Goal: Communication & Community: Answer question/provide support

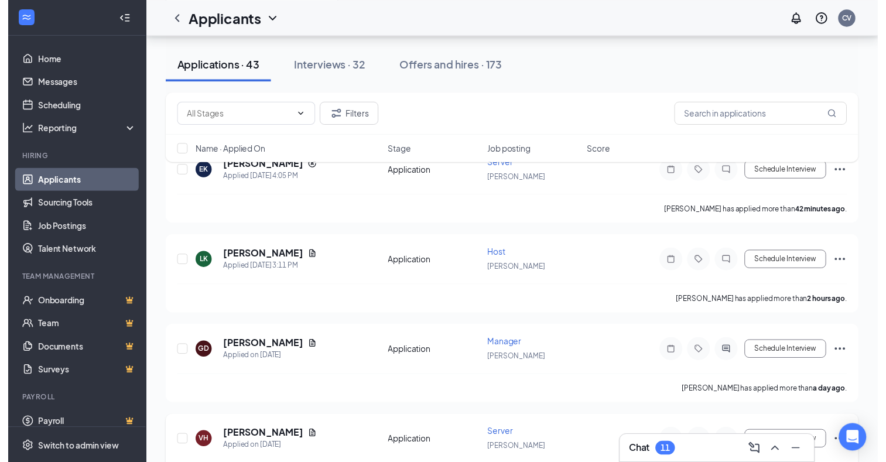
scroll to position [234, 0]
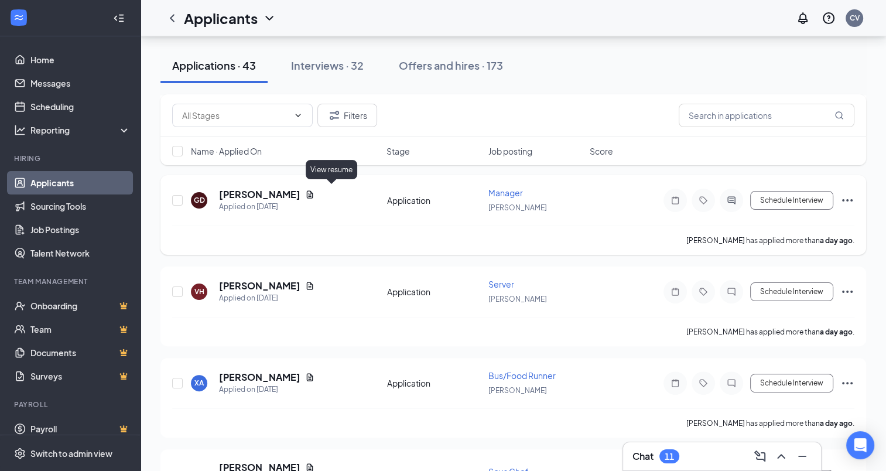
click at [314, 194] on icon "Document" at bounding box center [309, 194] width 9 height 9
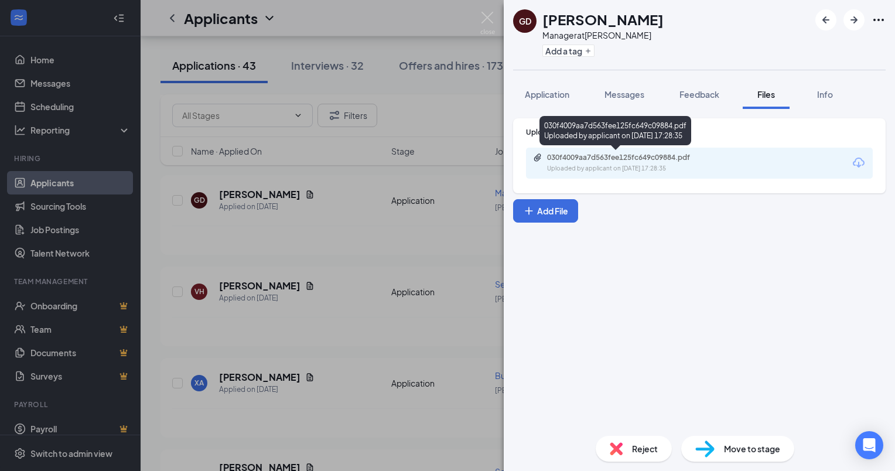
click at [604, 152] on div "030f4009aa7d563fee125fc649c09884.pdf Uploaded by applicant on [DATE] 17:28:35" at bounding box center [699, 163] width 347 height 31
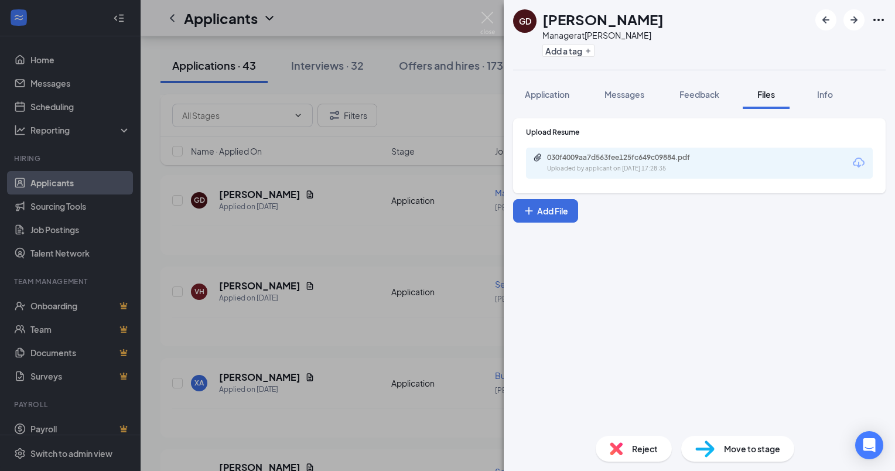
click at [607, 160] on div "030f4009aa7d563fee125fc649c09884.pdf" at bounding box center [629, 157] width 164 height 9
drag, startPoint x: 347, startPoint y: 262, endPoint x: 416, endPoint y: 410, distance: 163.5
click at [347, 262] on div "GD [PERSON_NAME] Manager at [PERSON_NAME] Add a tag Application Messages Feedba…" at bounding box center [447, 235] width 895 height 471
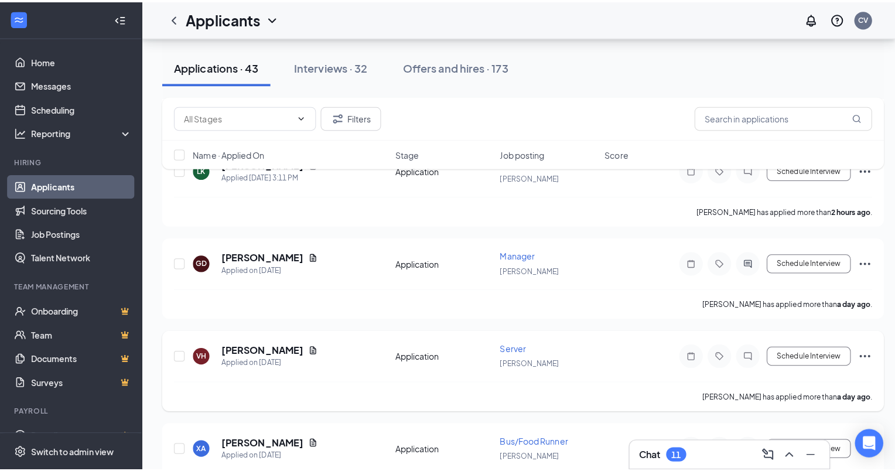
scroll to position [293, 0]
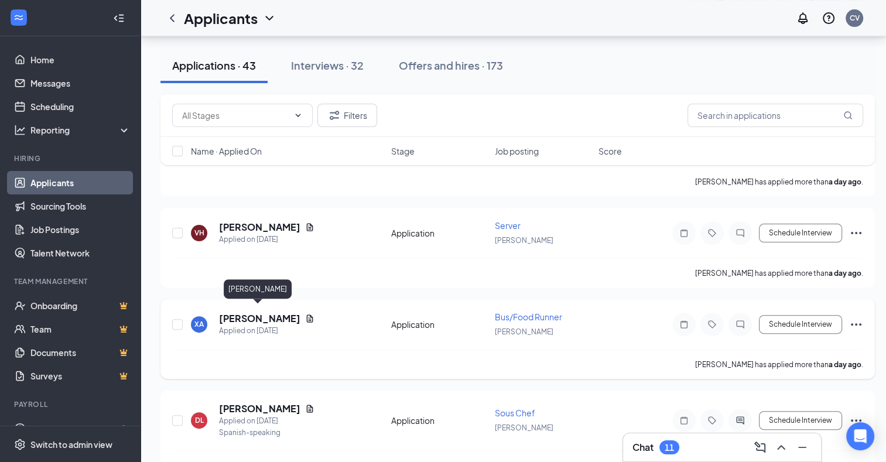
click at [241, 312] on h5 "[PERSON_NAME]" at bounding box center [259, 318] width 81 height 13
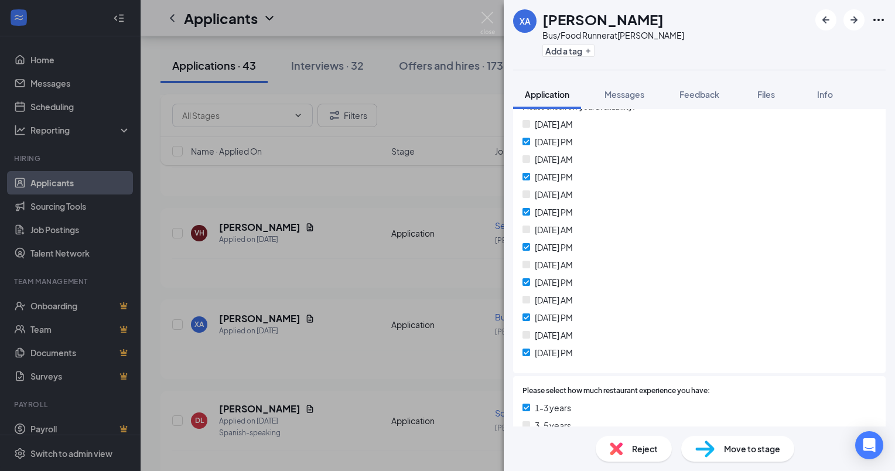
scroll to position [293, 0]
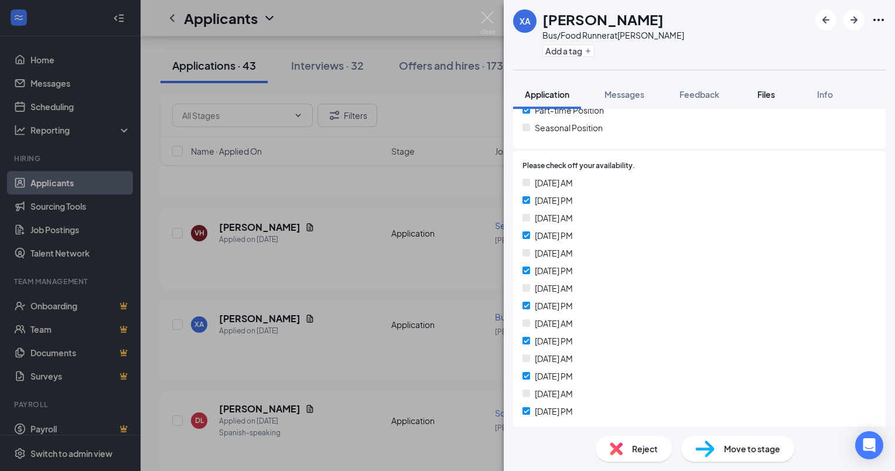
click at [768, 98] on span "Files" at bounding box center [766, 94] width 18 height 11
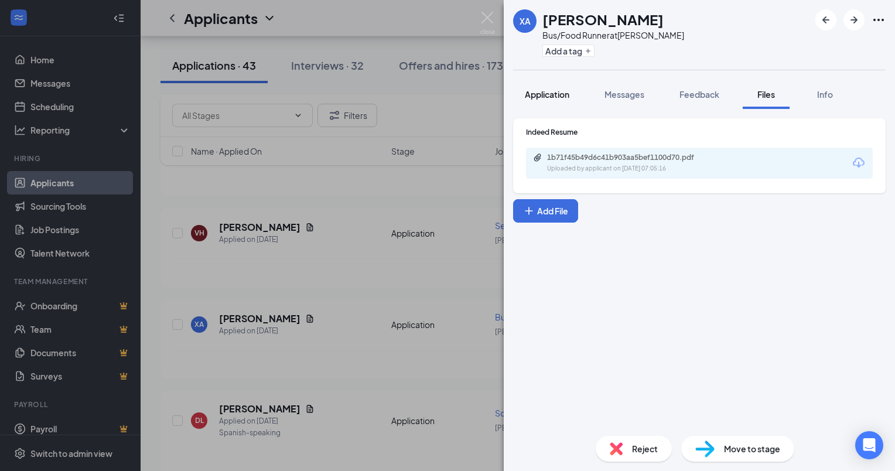
click at [540, 90] on span "Application" at bounding box center [547, 94] width 45 height 11
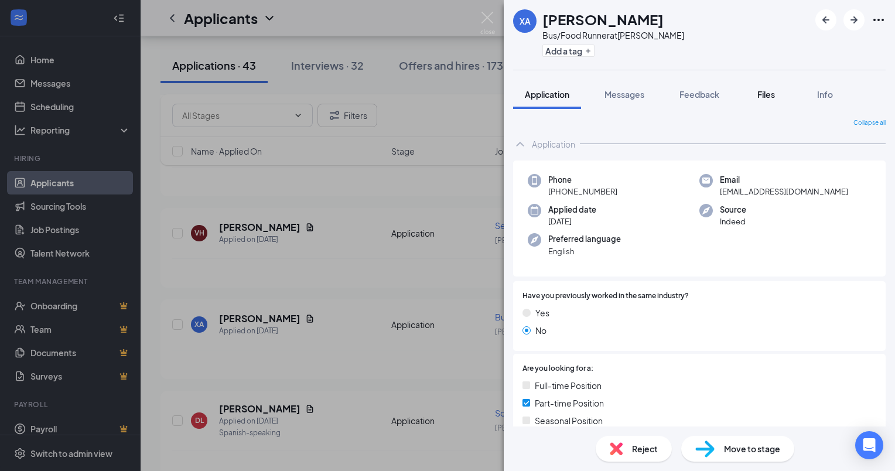
click at [761, 94] on span "Files" at bounding box center [766, 94] width 18 height 11
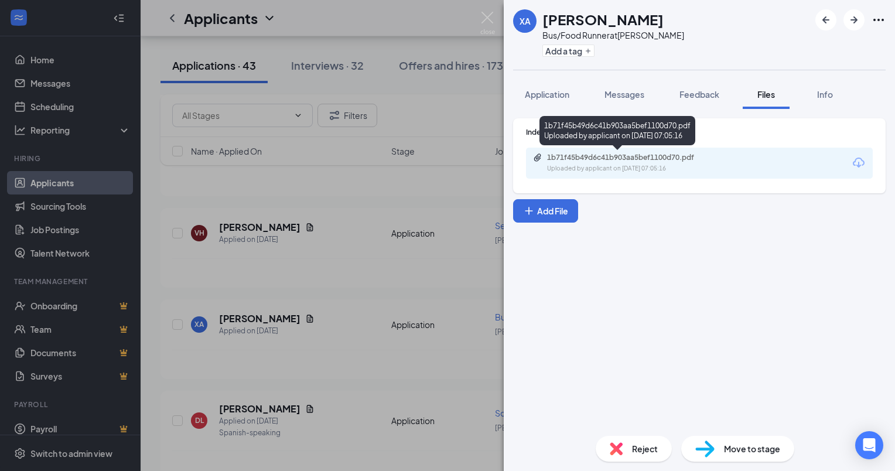
click at [631, 159] on div "1b71f45b49d6c41b903aa5bef1100d70.pdf" at bounding box center [629, 157] width 164 height 9
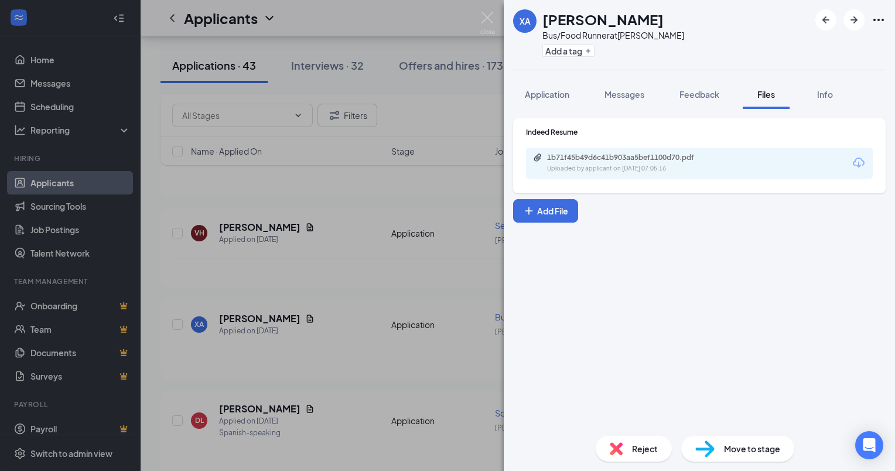
click at [430, 265] on div "XA [PERSON_NAME] Bus/Food Runner at [PERSON_NAME] Add a tag Application Message…" at bounding box center [447, 235] width 895 height 471
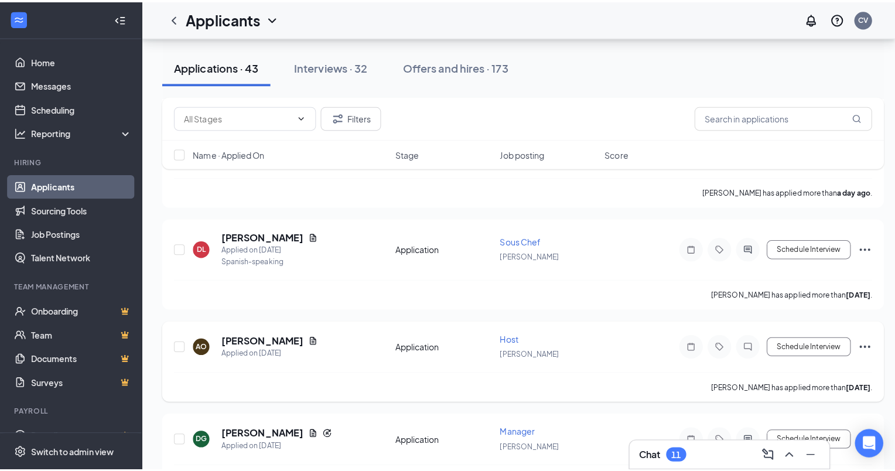
scroll to position [527, 0]
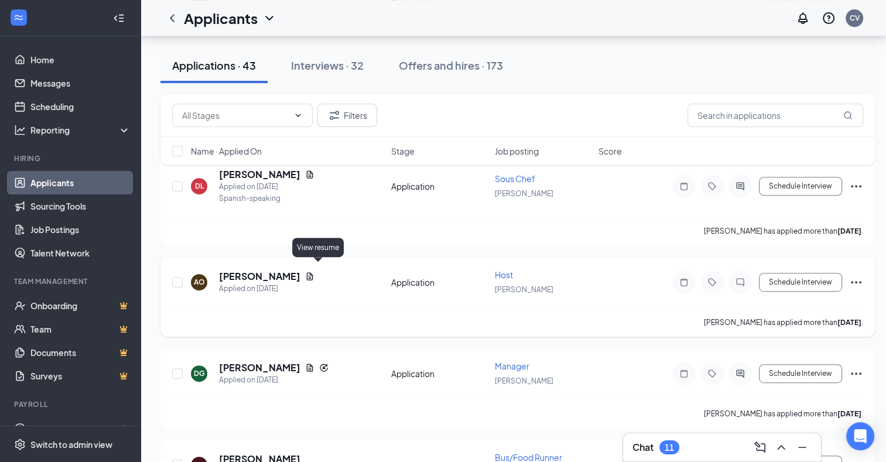
click at [314, 272] on icon "Document" at bounding box center [309, 276] width 9 height 9
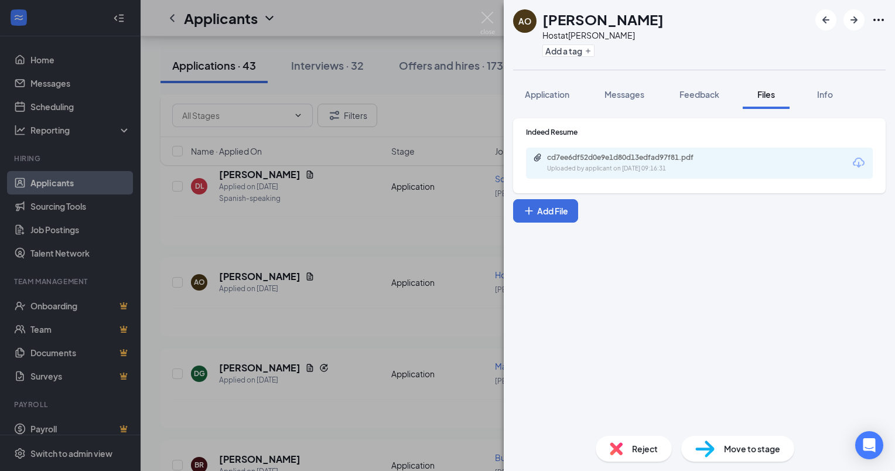
click at [638, 160] on div "cd7ee6df52d0e9e1d80d13edfad97f81.pdf" at bounding box center [629, 157] width 164 height 9
click at [560, 96] on span "Application" at bounding box center [547, 94] width 45 height 11
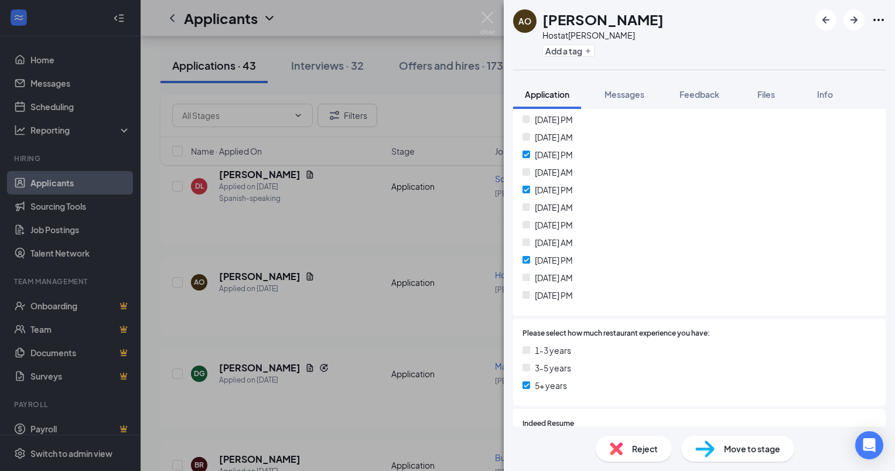
scroll to position [410, 0]
click at [417, 249] on div "AO [PERSON_NAME] Host at [PERSON_NAME] Add a tag Application Messages Feedback …" at bounding box center [447, 235] width 895 height 471
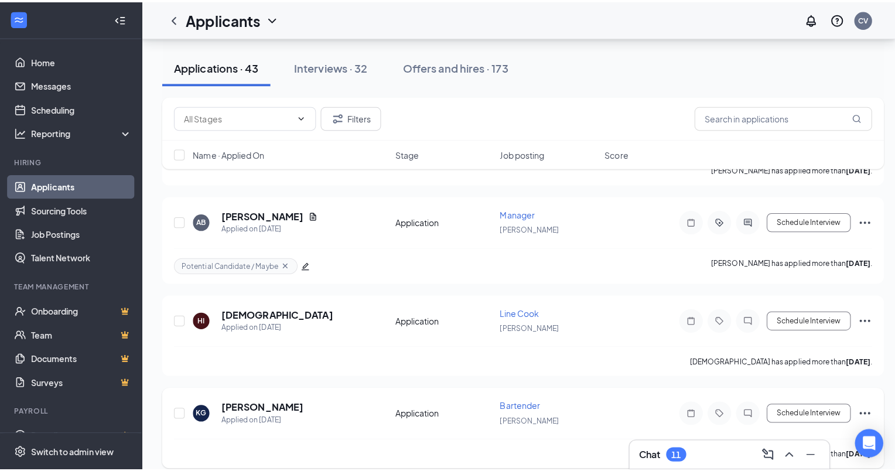
scroll to position [937, 0]
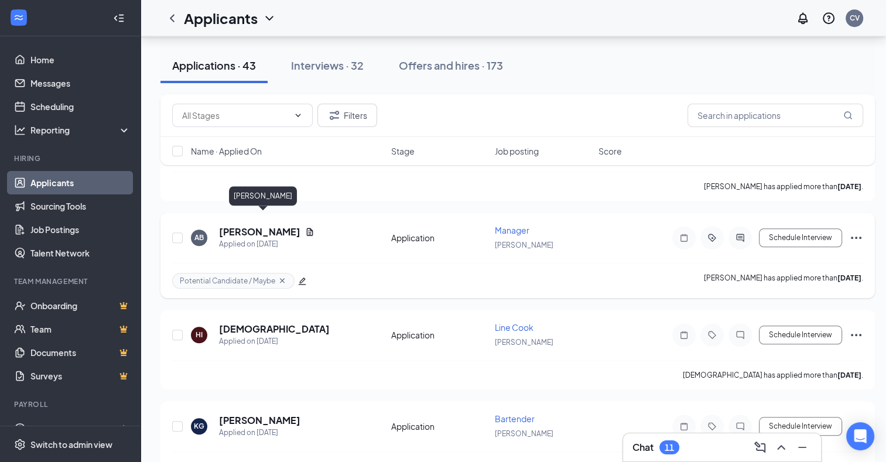
click at [293, 225] on h5 "[PERSON_NAME]" at bounding box center [259, 231] width 81 height 13
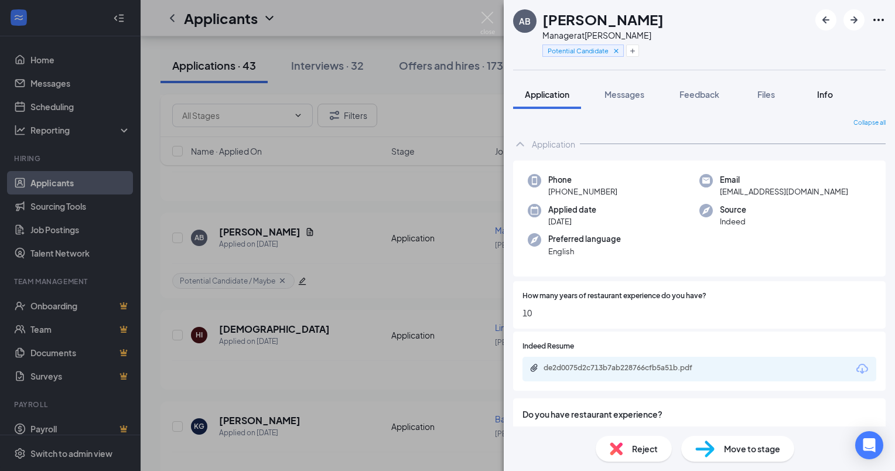
click at [831, 94] on span "Info" at bounding box center [825, 94] width 16 height 11
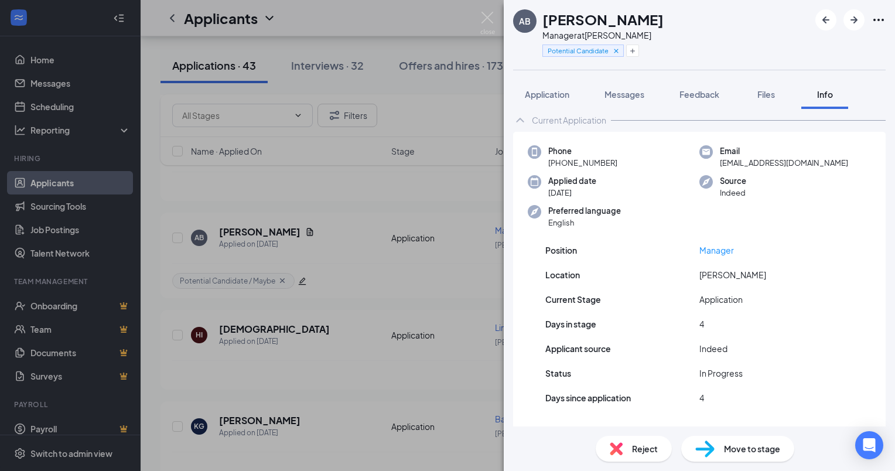
scroll to position [13, 0]
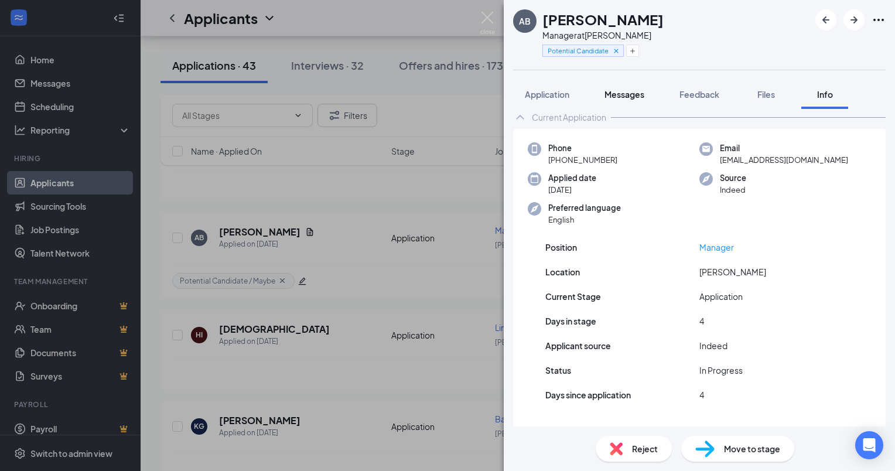
click at [634, 95] on span "Messages" at bounding box center [624, 94] width 40 height 11
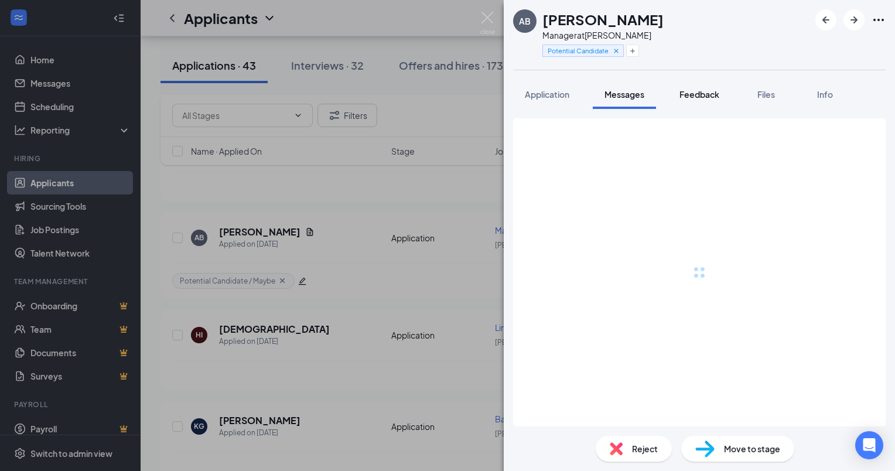
click at [713, 93] on span "Feedback" at bounding box center [699, 94] width 40 height 11
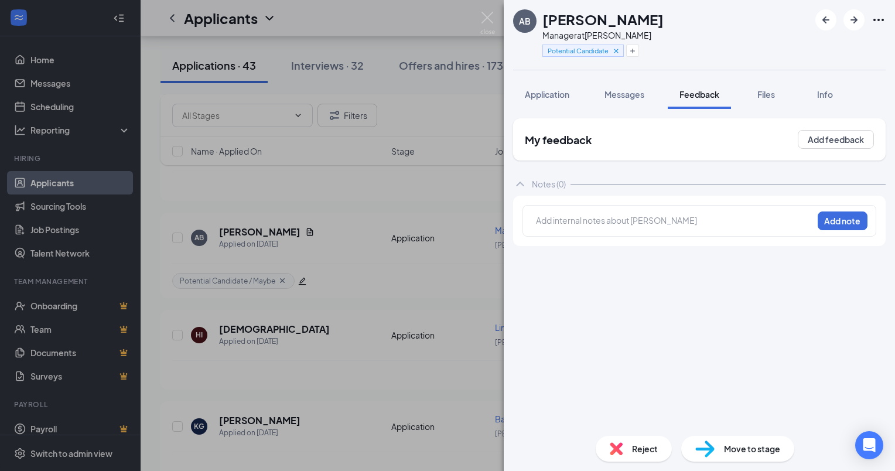
click at [454, 108] on div "AB [PERSON_NAME] Manager at [PERSON_NAME] Potential Candidate / Maybe Applicati…" at bounding box center [447, 235] width 895 height 471
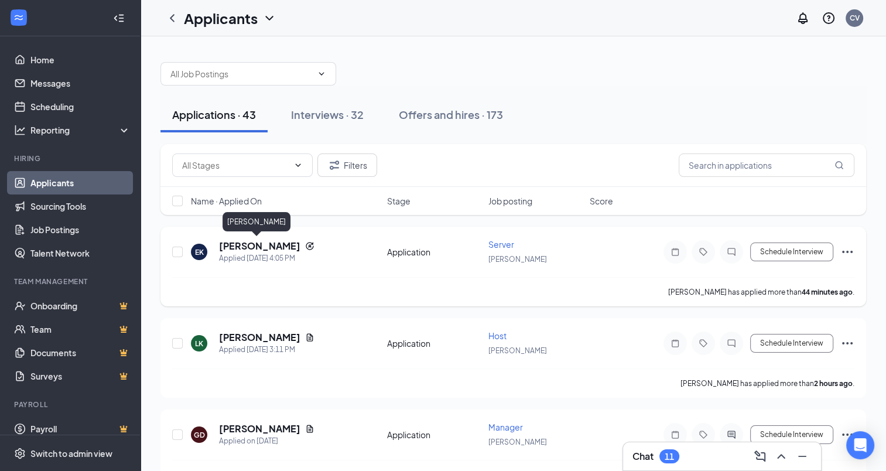
click at [240, 242] on h5 "[PERSON_NAME]" at bounding box center [259, 246] width 81 height 13
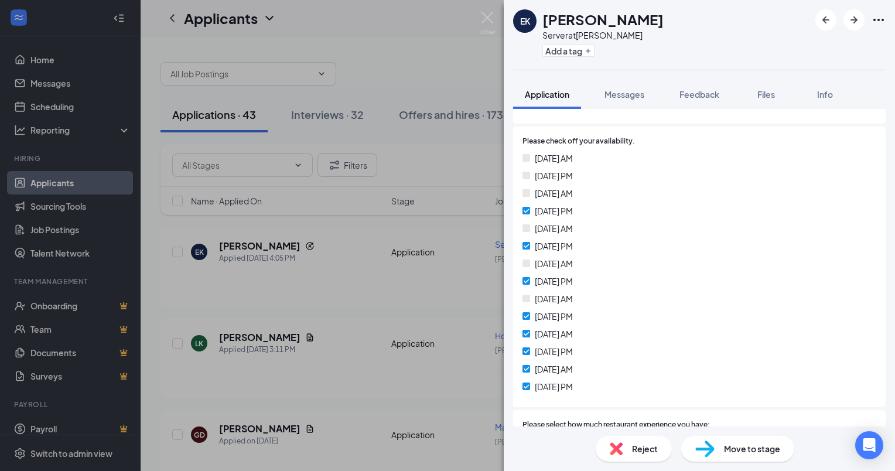
scroll to position [351, 0]
click at [758, 96] on div "Files" at bounding box center [765, 94] width 23 height 12
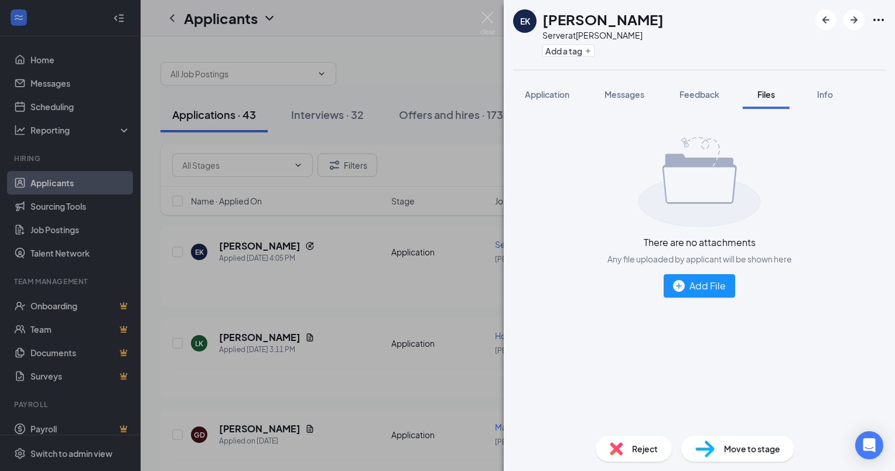
drag, startPoint x: 623, startPoint y: 93, endPoint x: 686, endPoint y: 351, distance: 266.4
click at [623, 92] on span "Messages" at bounding box center [624, 94] width 40 height 11
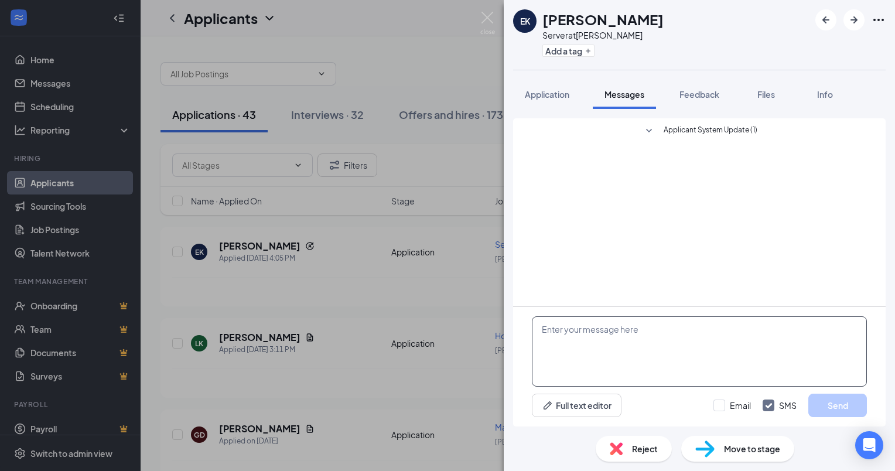
click at [697, 337] on textarea at bounding box center [699, 351] width 335 height 70
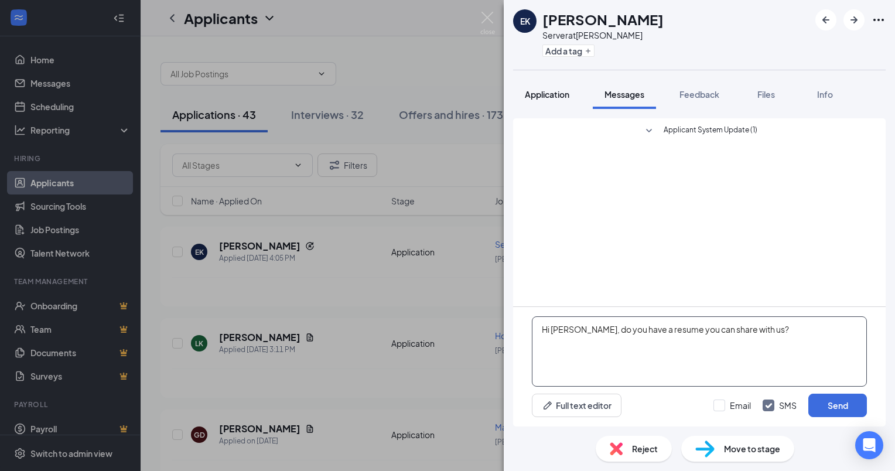
type textarea "Hi [PERSON_NAME], do you have a resume you can share with us?"
click at [553, 94] on span "Application" at bounding box center [547, 94] width 45 height 11
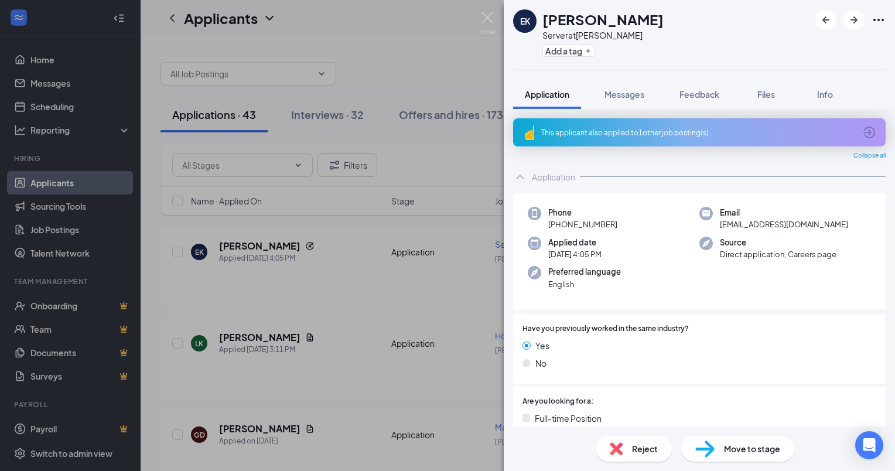
drag, startPoint x: 625, startPoint y: 91, endPoint x: 632, endPoint y: 470, distance: 378.4
click at [625, 91] on span "Messages" at bounding box center [624, 94] width 40 height 11
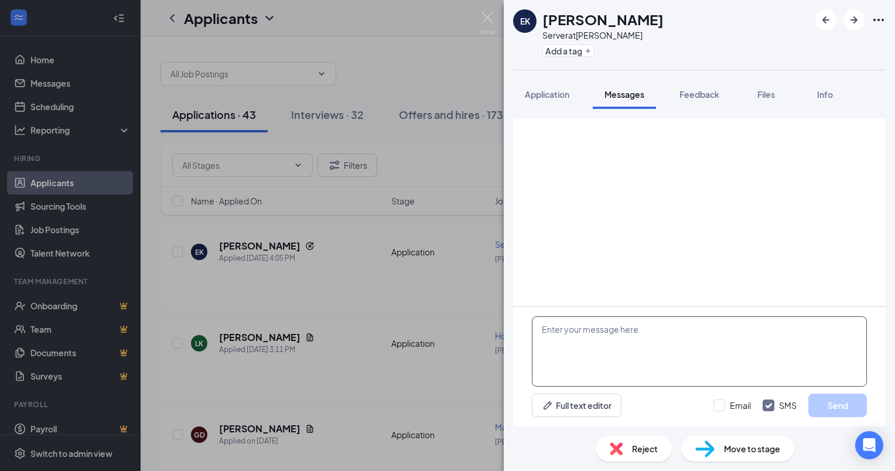
click at [597, 342] on textarea at bounding box center [699, 351] width 335 height 70
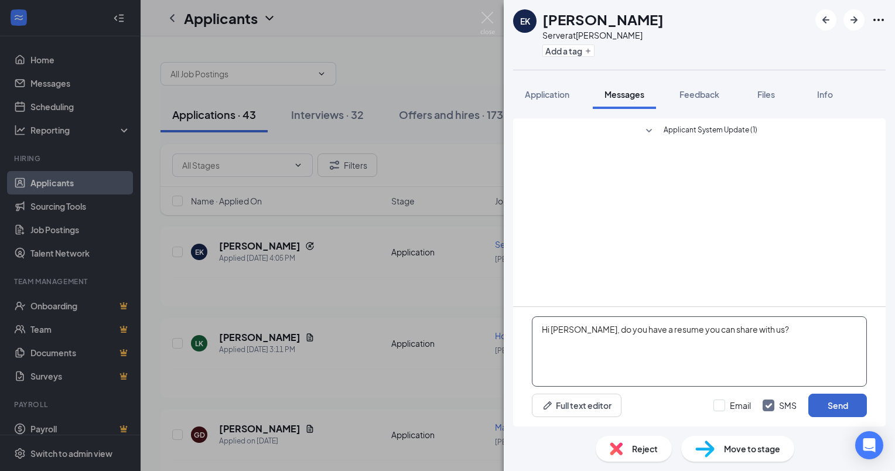
type textarea "Hi [PERSON_NAME], do you have a resume you can share with us?"
click at [841, 410] on button "Send" at bounding box center [837, 405] width 59 height 23
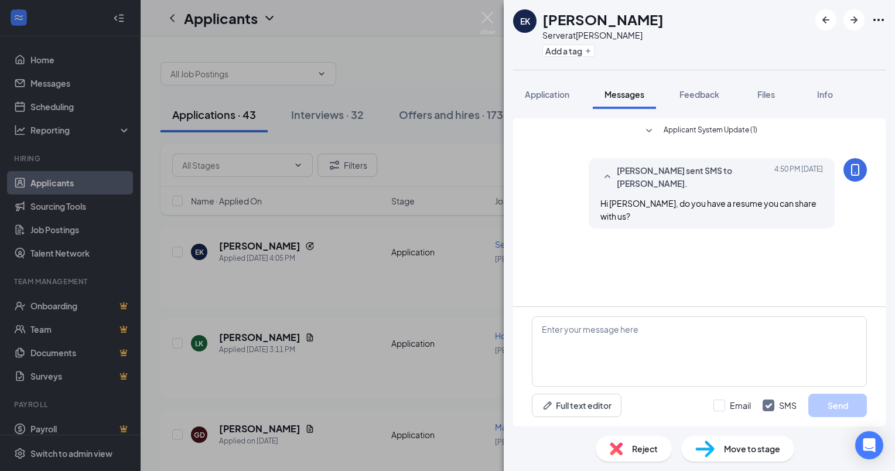
click at [454, 54] on div "EK [PERSON_NAME] Server at [PERSON_NAME] Add a tag Application Messages Feedbac…" at bounding box center [447, 235] width 895 height 471
